Goal: Communication & Community: Answer question/provide support

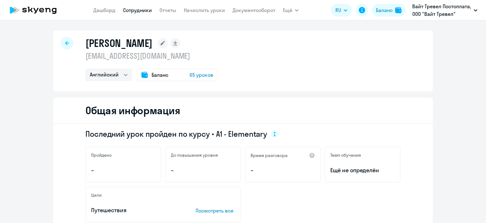
select select "english"
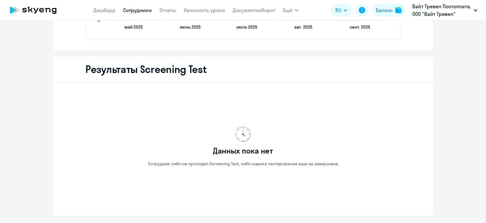
scroll to position [981, 0]
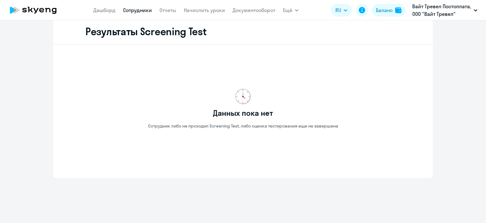
click at [466, 209] on circle at bounding box center [471, 207] width 18 height 18
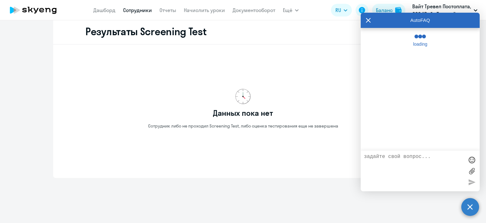
click at [380, 152] on div at bounding box center [420, 170] width 119 height 41
click at [397, 154] on textarea at bounding box center [414, 171] width 100 height 34
paste textarea "Добрый день. Если обучающийся хочет отдохнуть от обучения, ему нужно как-то это…"
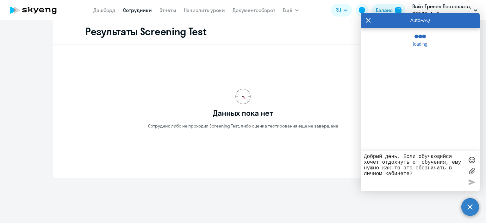
type textarea "Добрый день. Если обучающийся хочет отдохнуть от обучения, ему нужно как-то это…"
